Goal: Check status: Check status

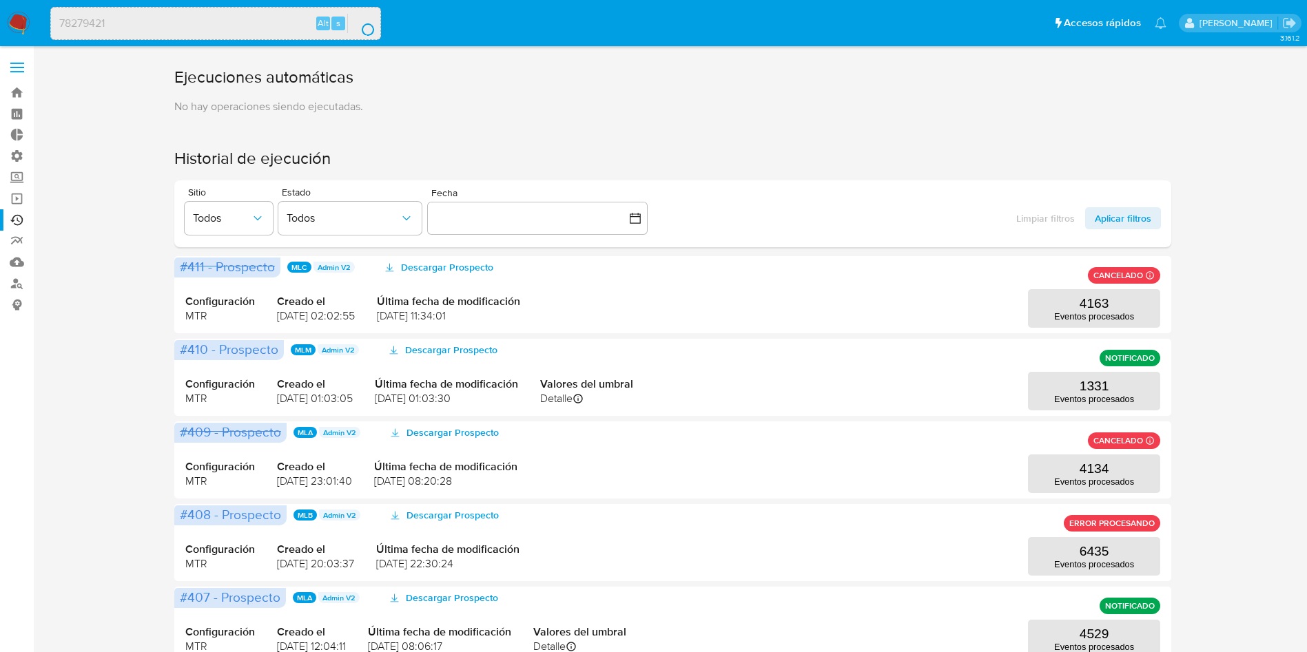
scroll to position [207, 0]
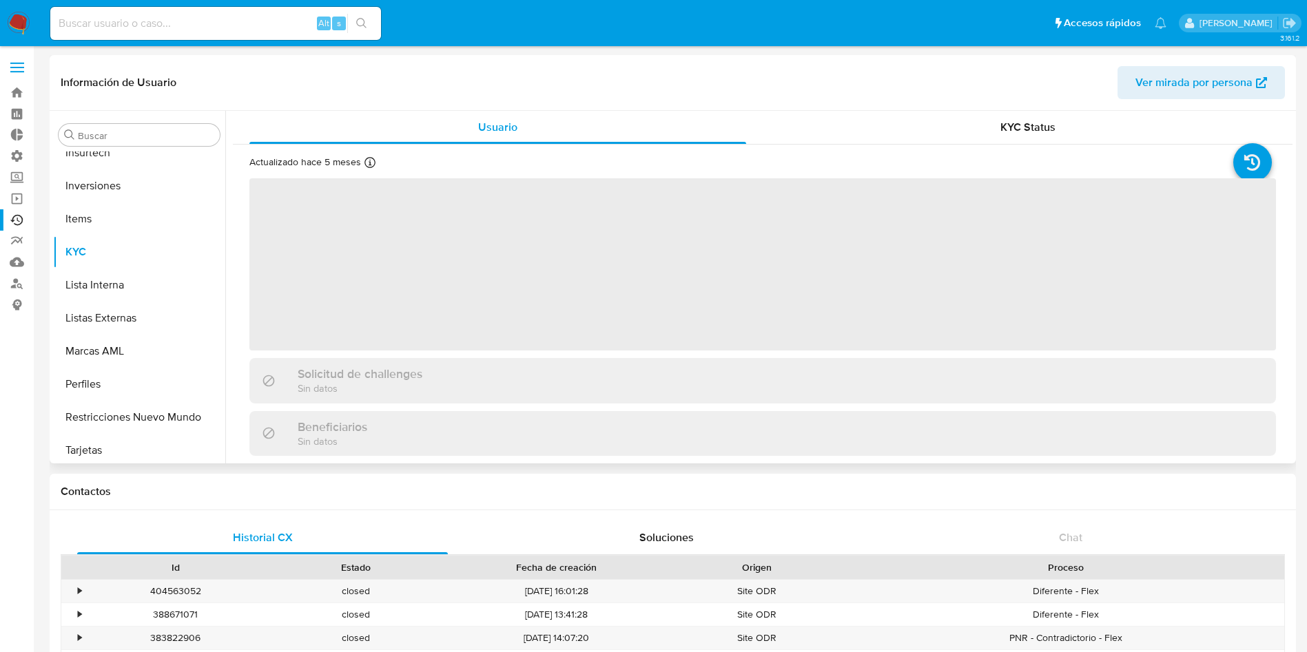
scroll to position [714, 0]
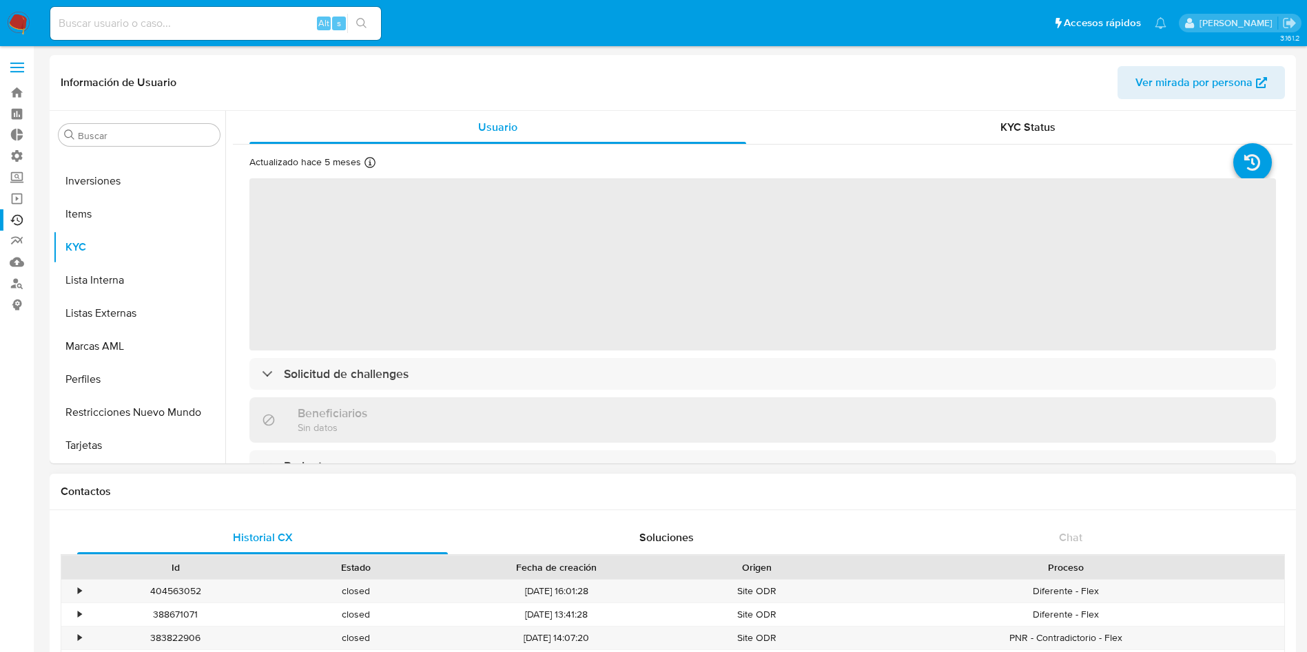
select select "10"
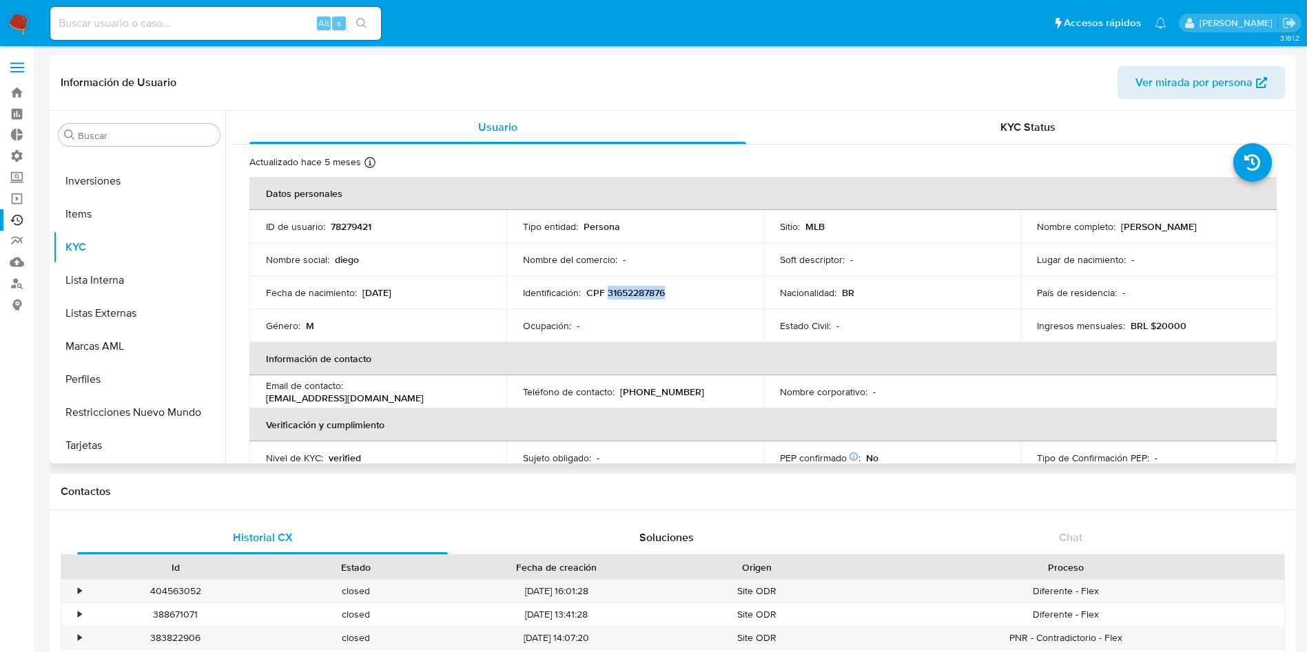
drag, startPoint x: 675, startPoint y: 294, endPoint x: 606, endPoint y: 294, distance: 68.9
click at [606, 294] on div "Identificación : CPF 31652287876" at bounding box center [635, 293] width 224 height 12
copy p "31652287876"
click at [826, 114] on div "KYC Status" at bounding box center [1027, 127] width 497 height 33
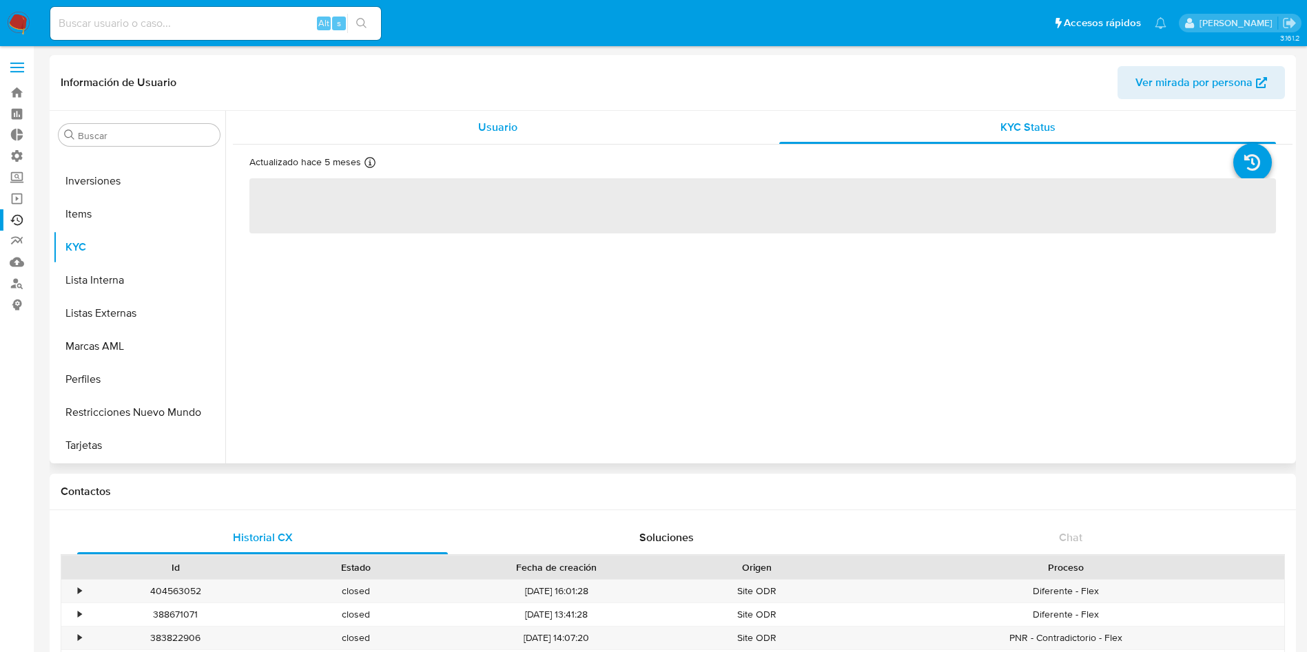
click at [512, 125] on span "Usuario" at bounding box center [497, 127] width 39 height 16
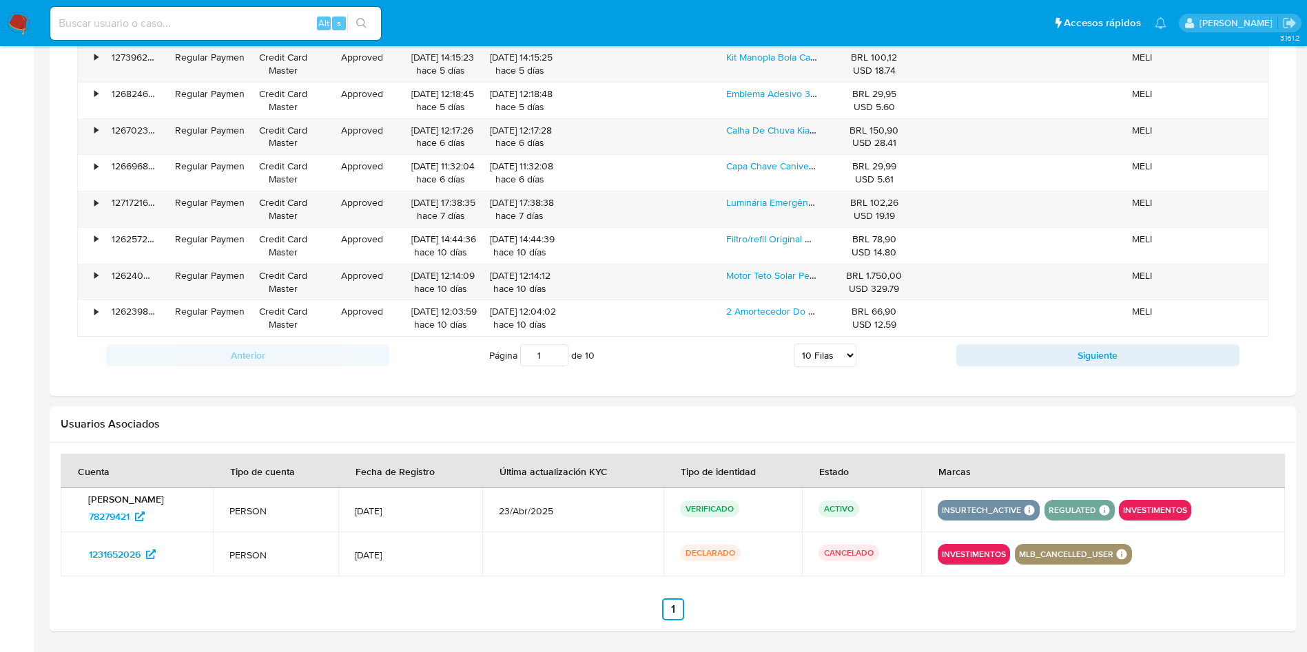
scroll to position [1185, 0]
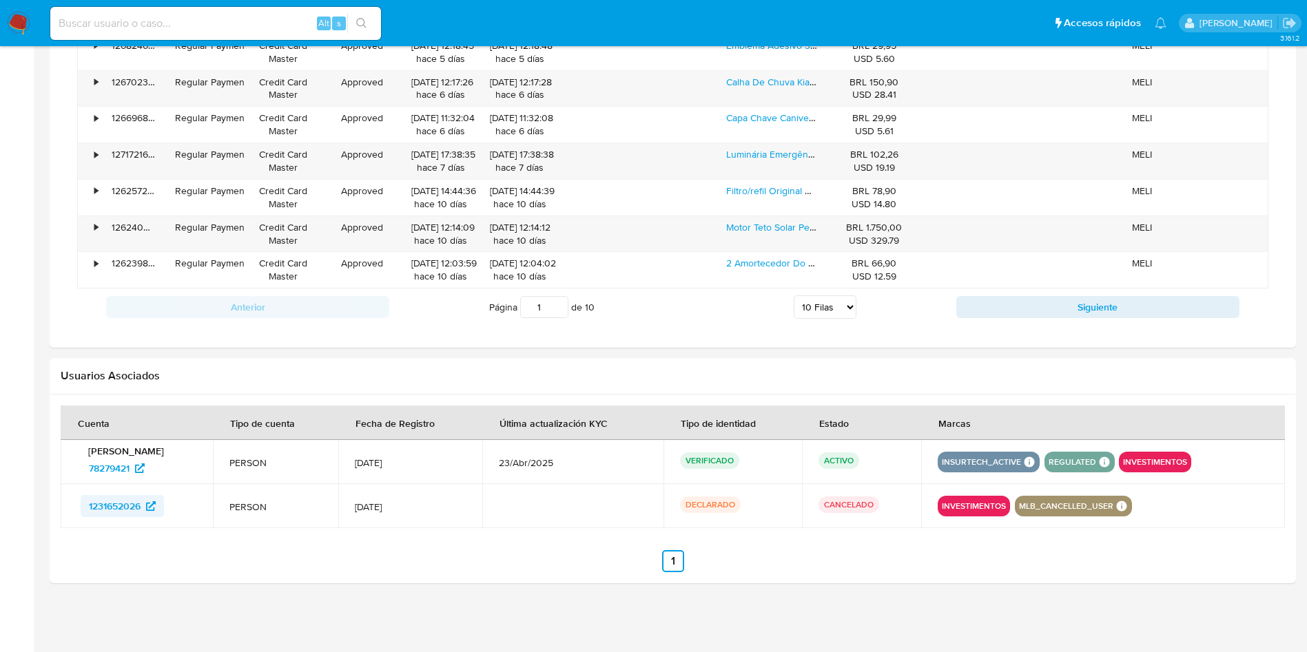
click at [121, 502] on span "1231652026" at bounding box center [115, 506] width 52 height 22
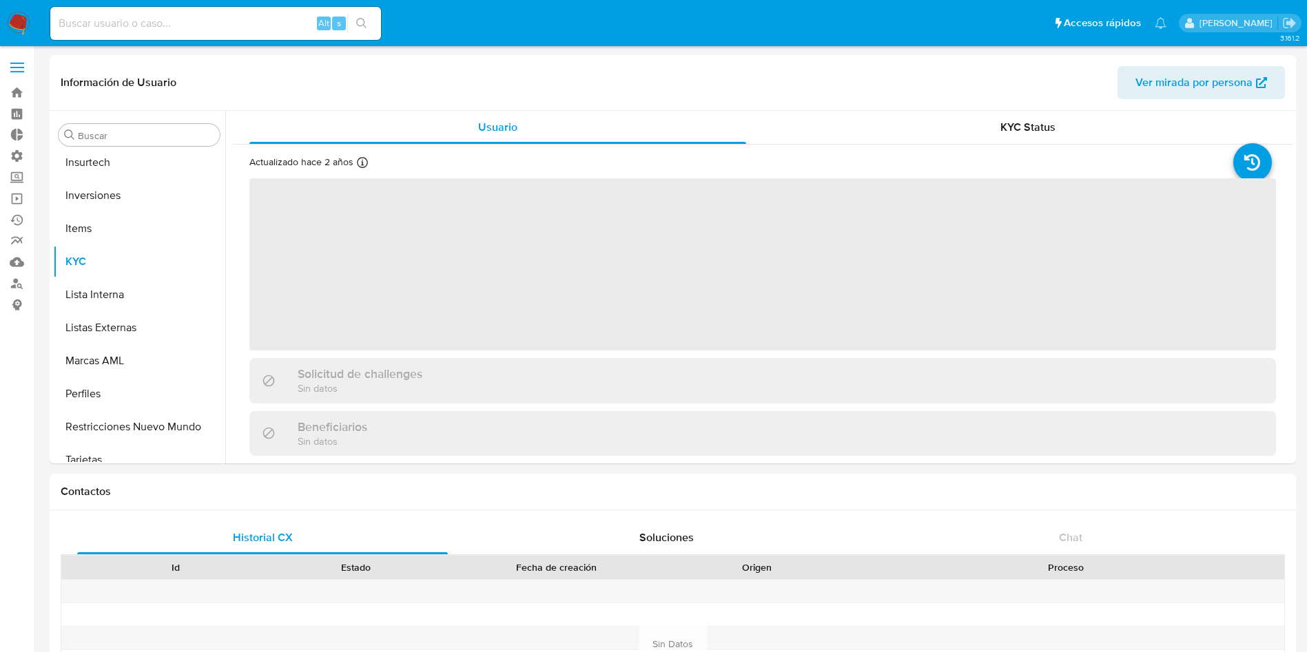
scroll to position [714, 0]
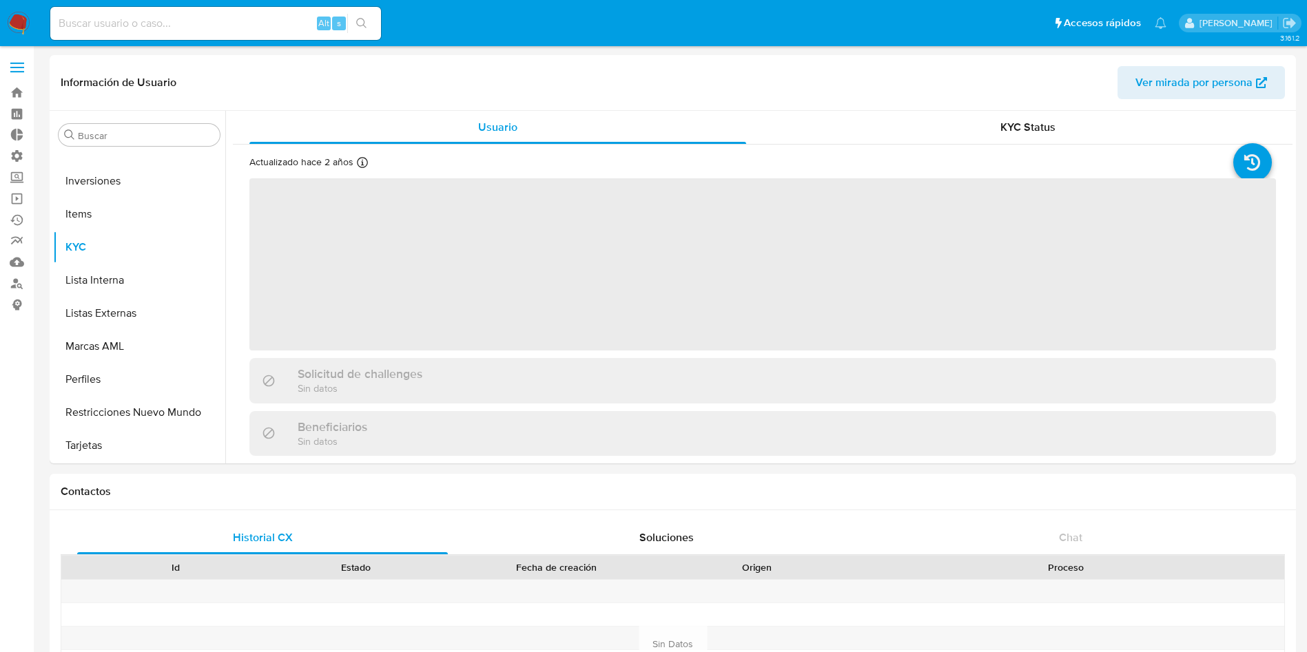
select select "10"
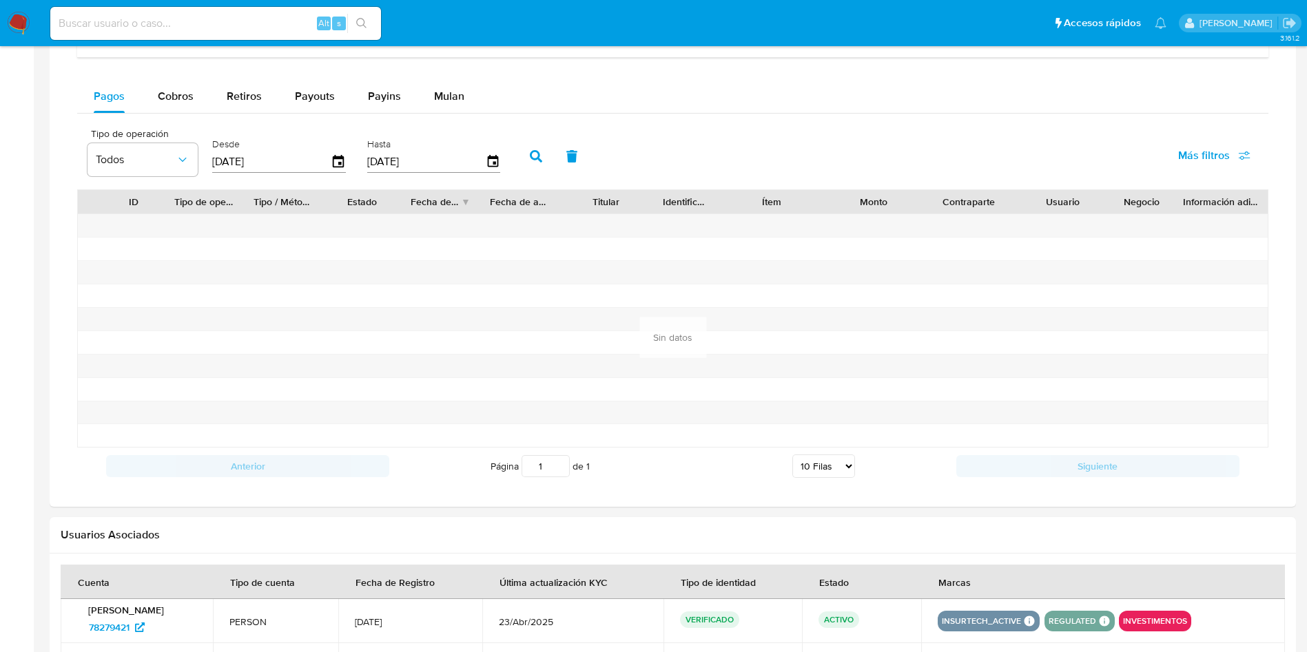
scroll to position [1055, 0]
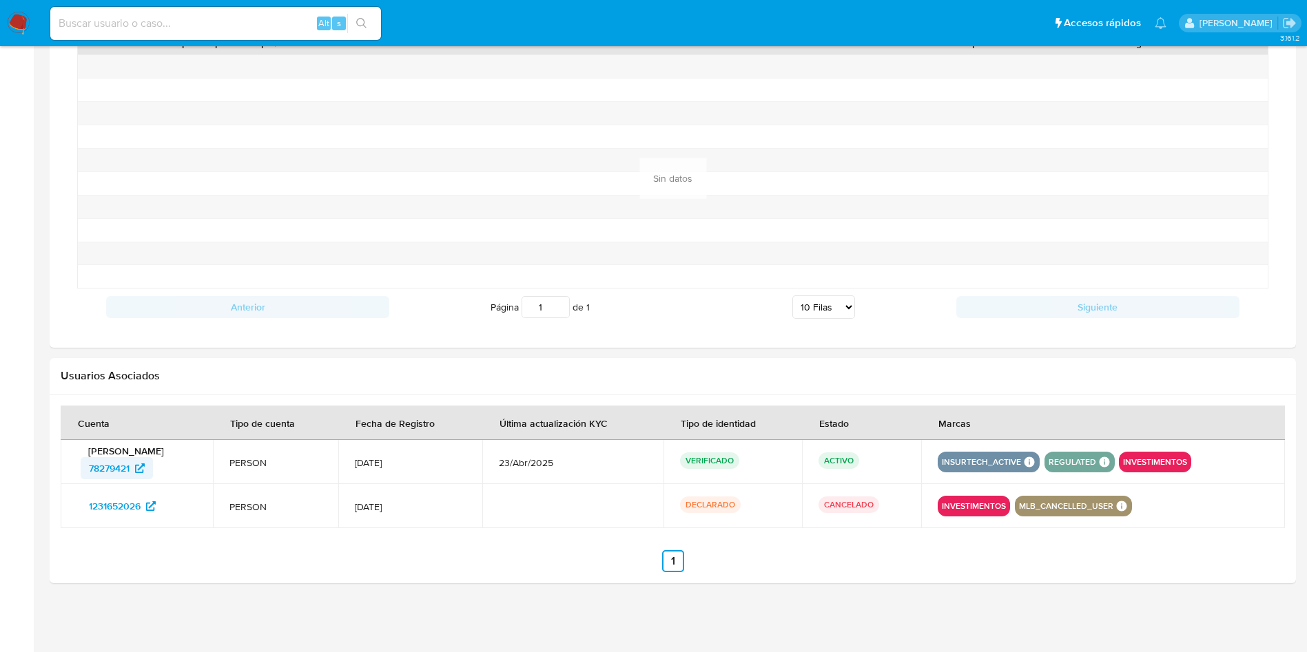
click at [112, 460] on span "78279421" at bounding box center [109, 468] width 41 height 22
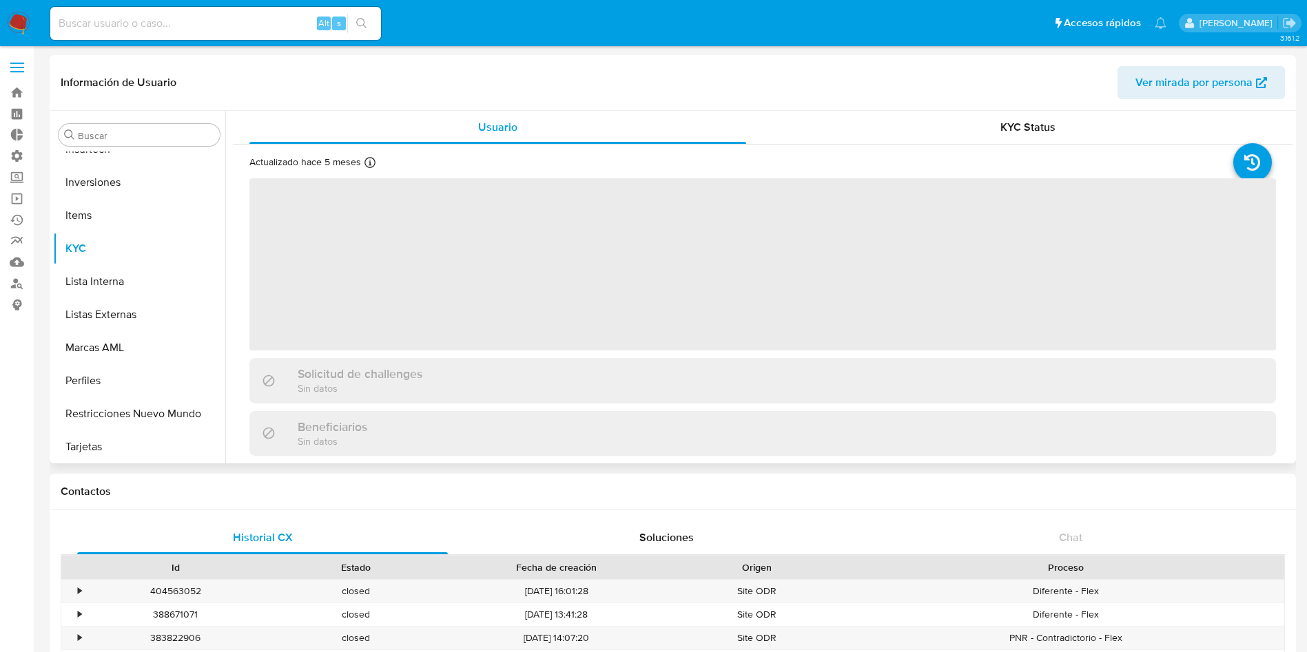
scroll to position [714, 0]
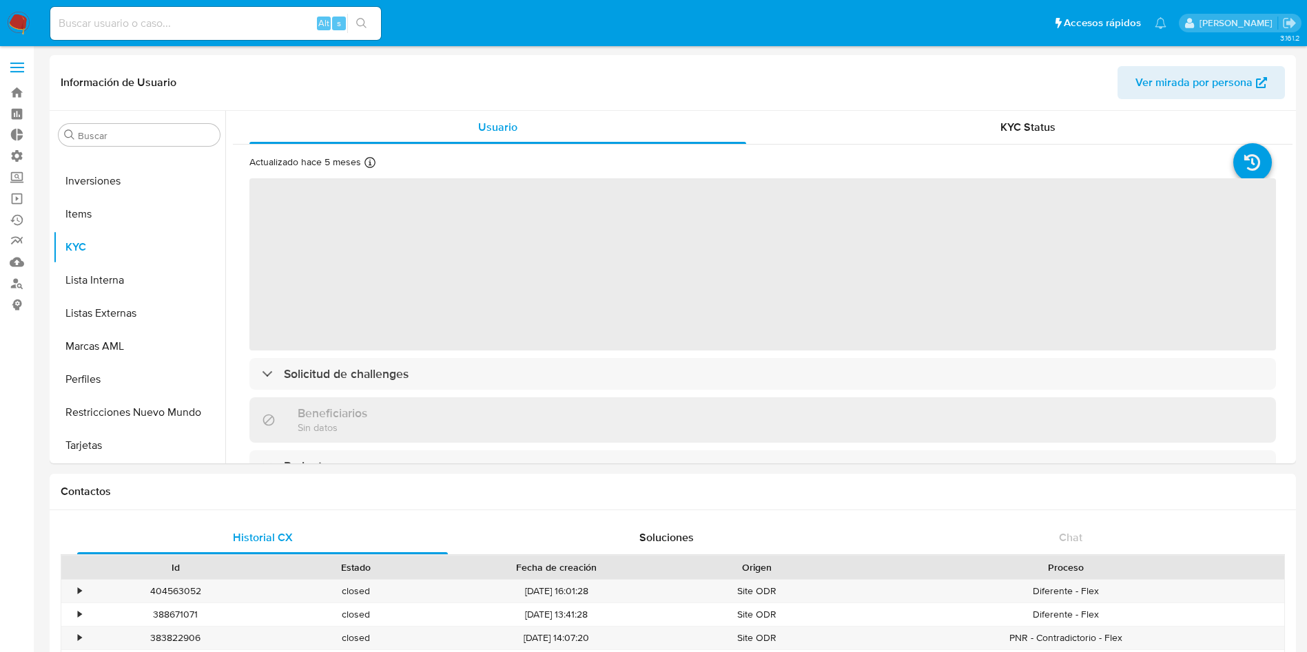
select select "10"
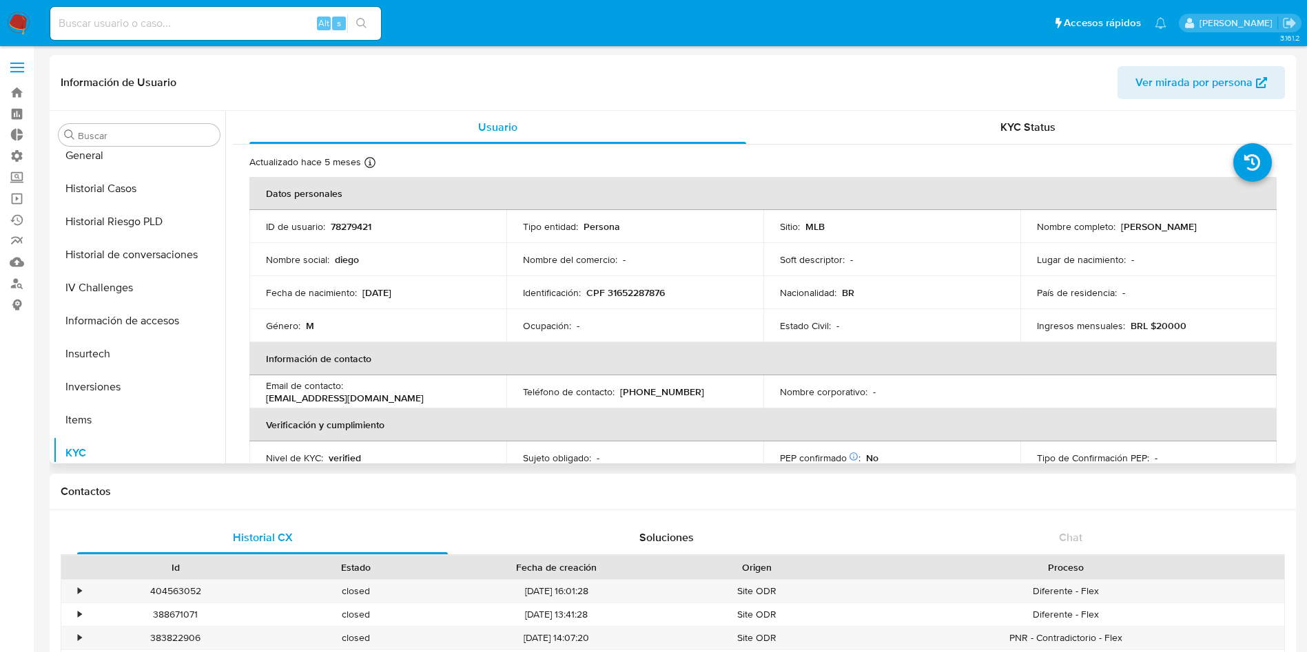
scroll to position [508, 0]
drag, startPoint x: 607, startPoint y: 292, endPoint x: 675, endPoint y: 282, distance: 68.3
click at [675, 282] on td "Identificación : CPF 31652287876" at bounding box center [634, 292] width 257 height 33
copy p "31652287876"
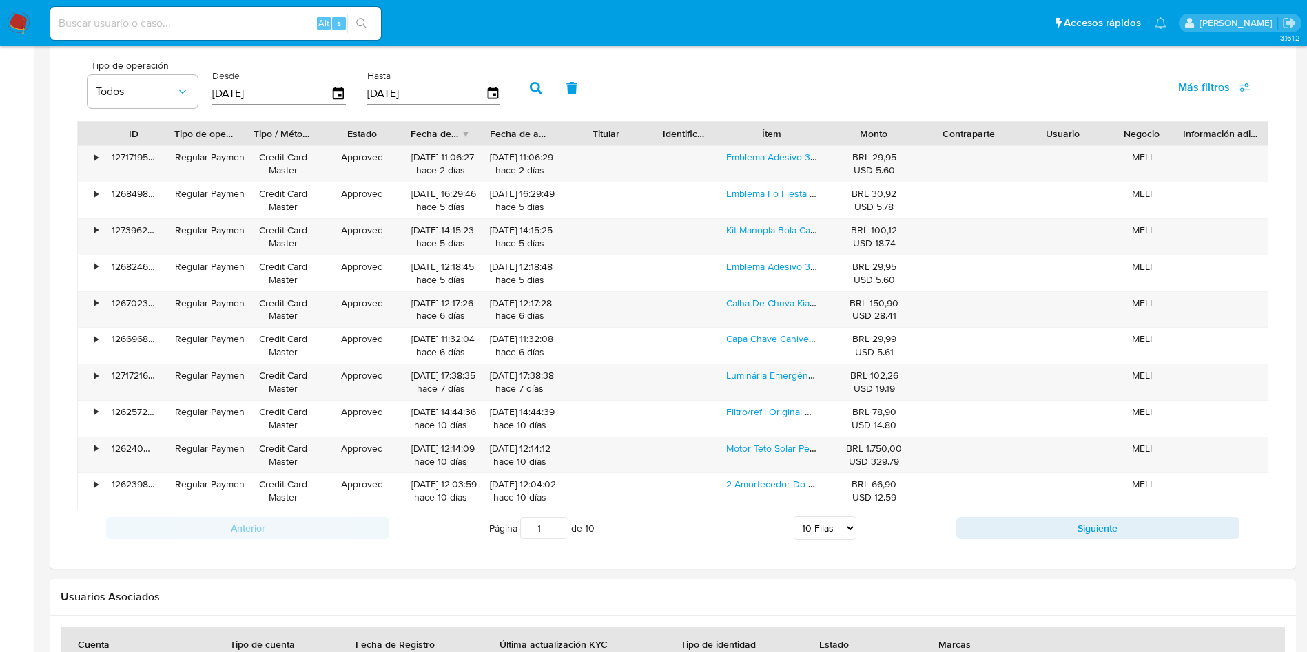
scroll to position [1137, 0]
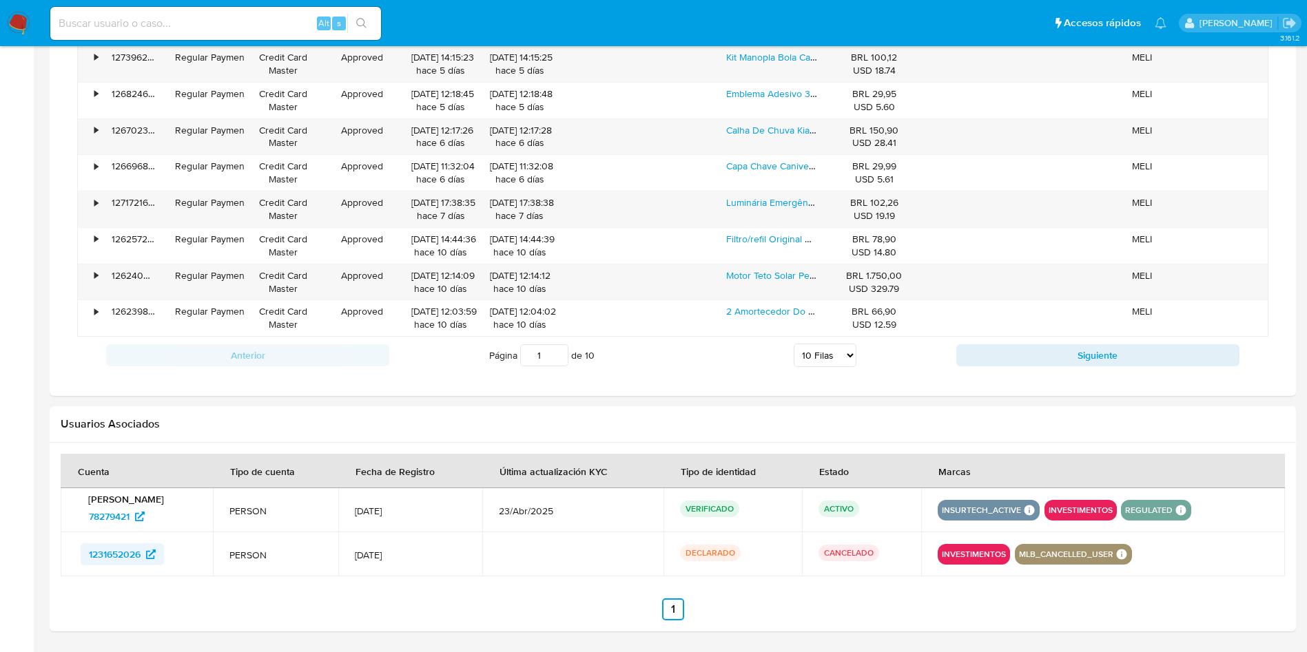
click at [143, 551] on span "1231652026" at bounding box center [122, 555] width 67 height 22
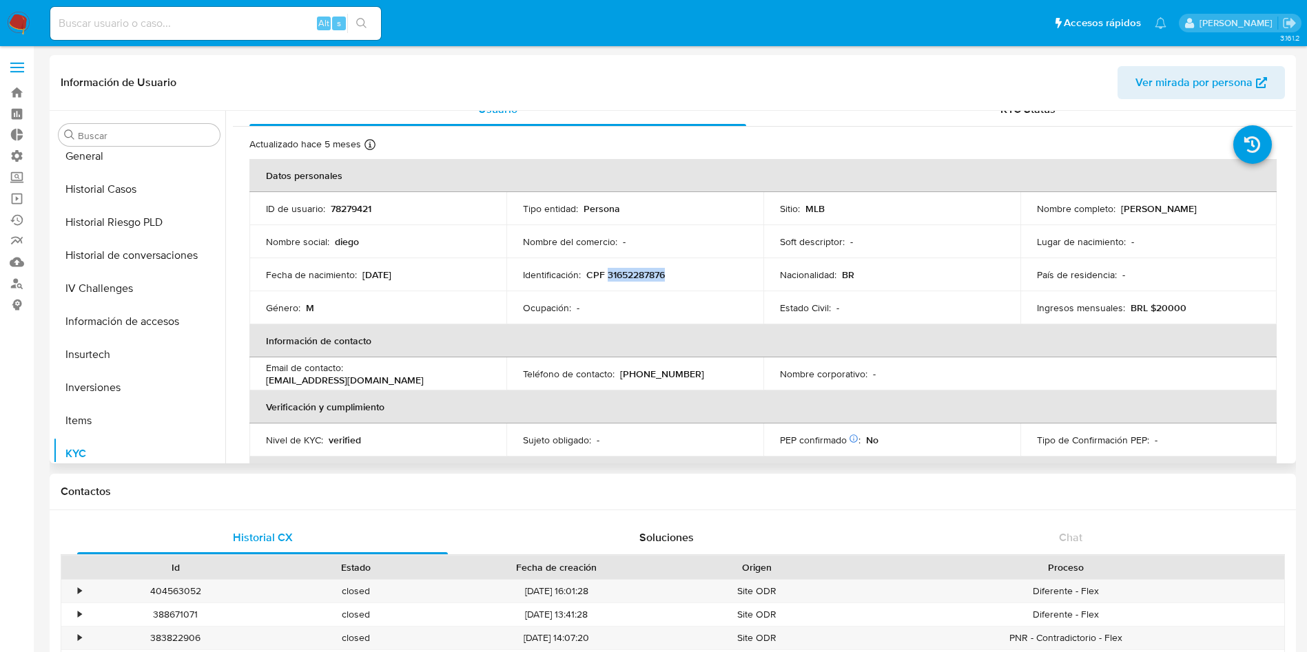
scroll to position [0, 0]
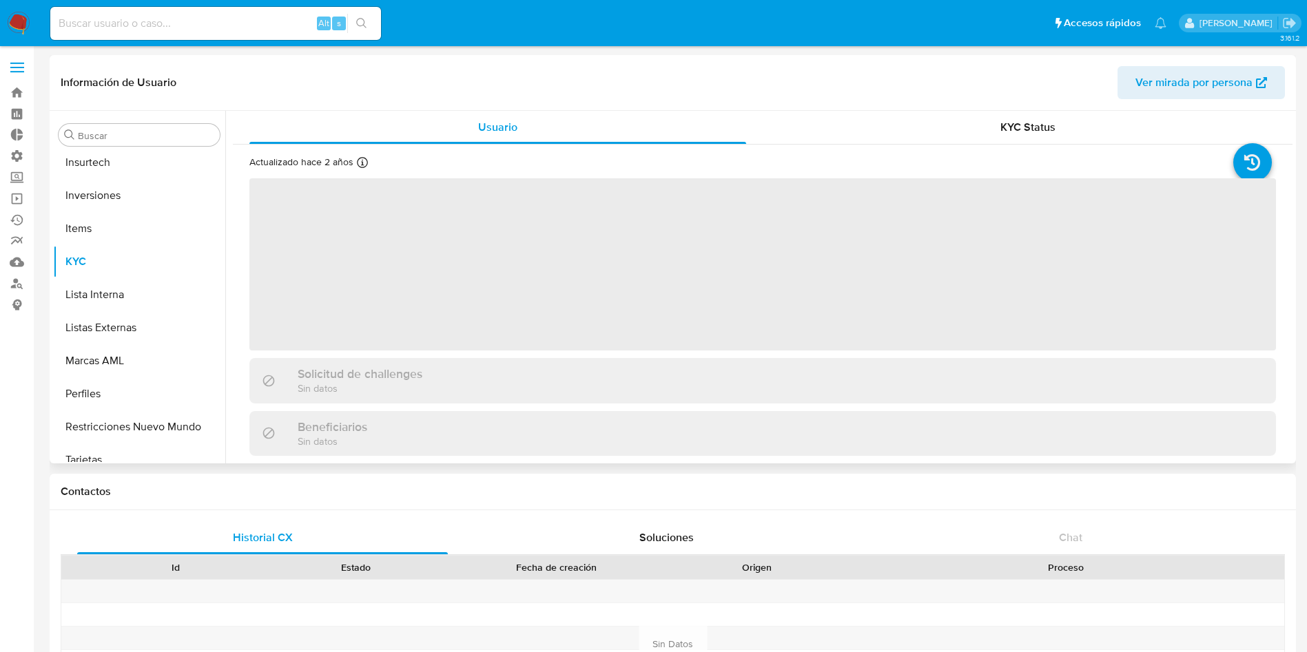
scroll to position [714, 0]
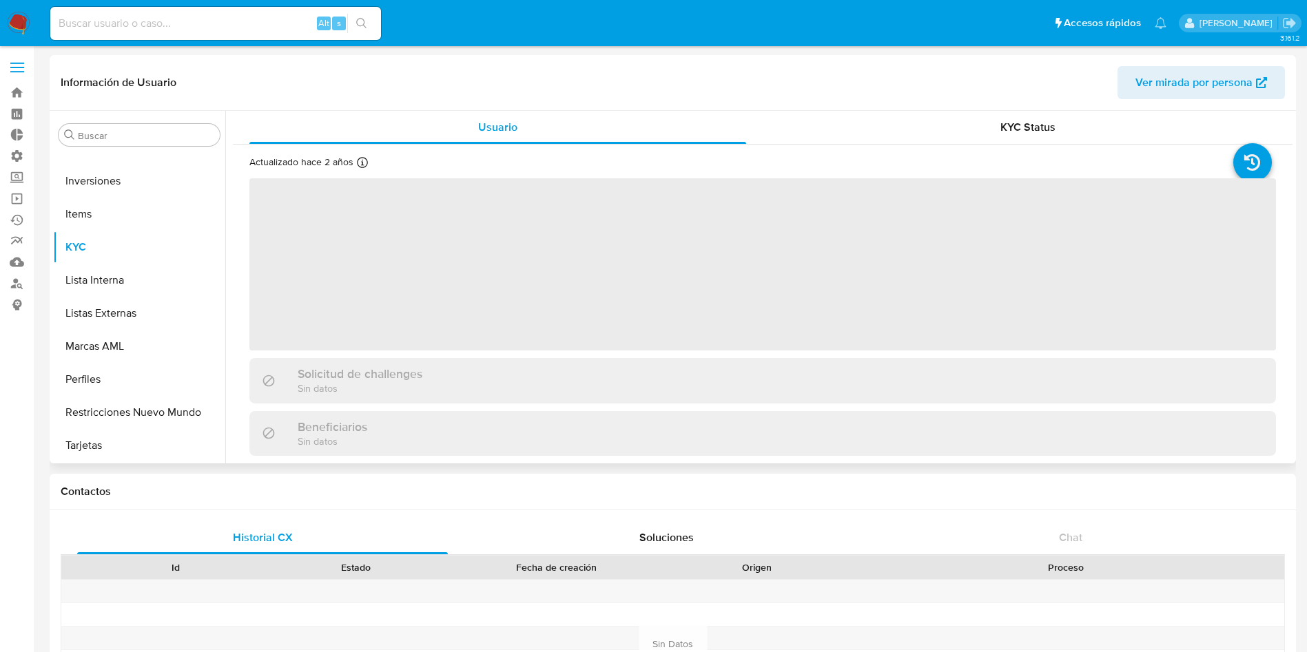
select select "10"
